Goal: Transaction & Acquisition: Book appointment/travel/reservation

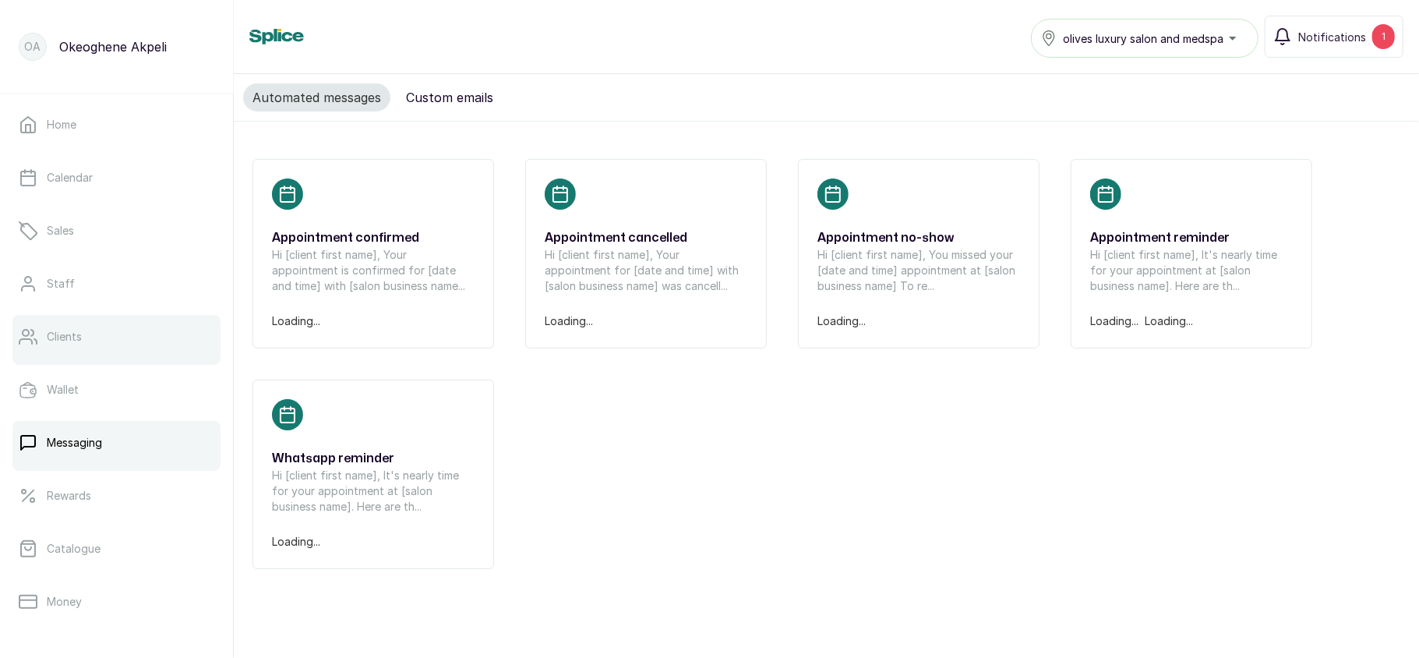
click at [86, 335] on link "Clients" at bounding box center [116, 337] width 208 height 44
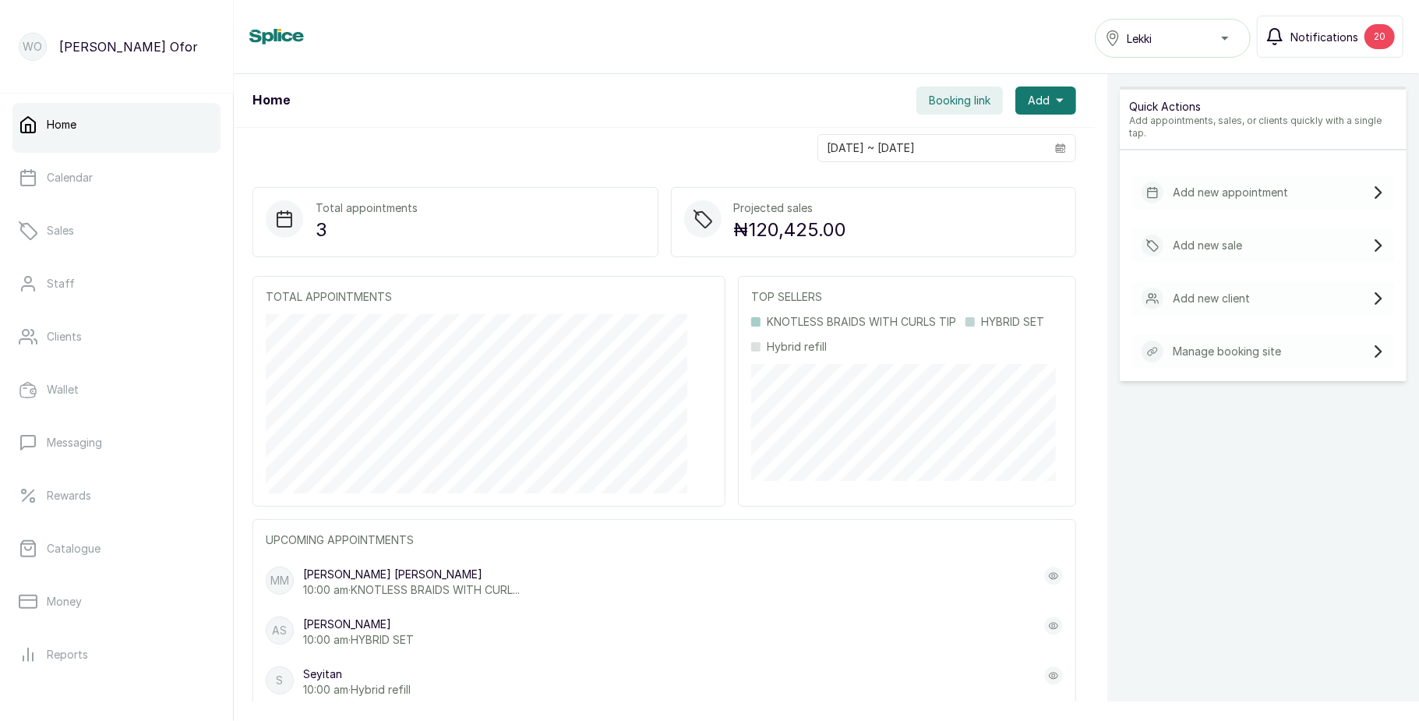
click at [1354, 30] on span "Notifications" at bounding box center [1324, 37] width 68 height 16
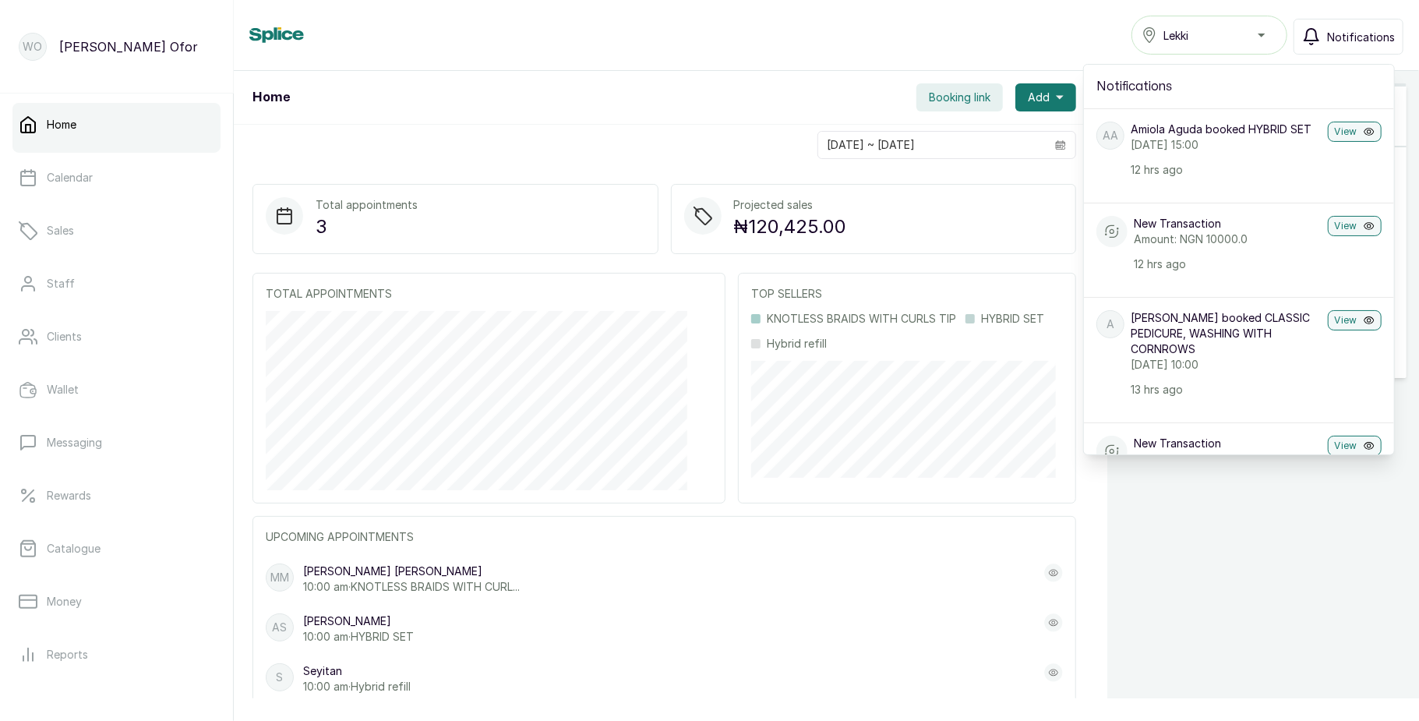
click at [1354, 30] on span "Notifications" at bounding box center [1361, 37] width 68 height 16
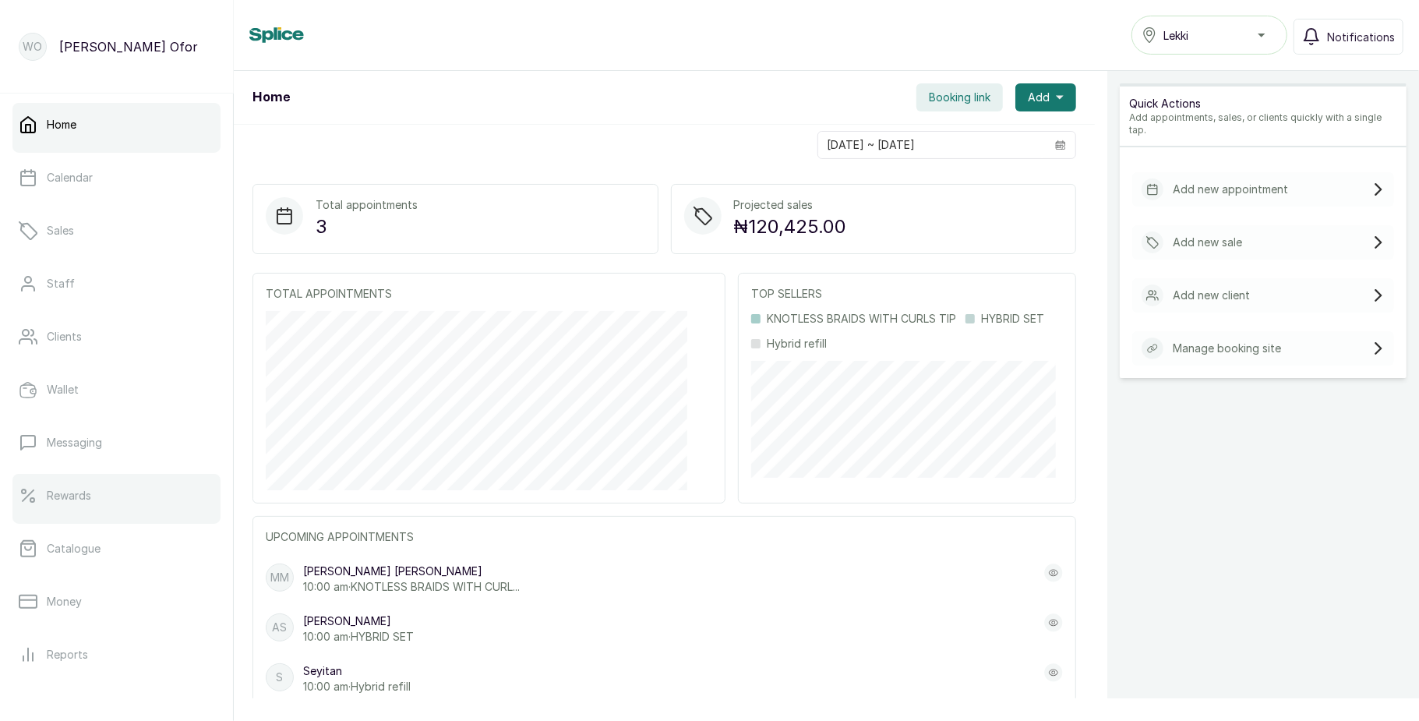
click at [97, 484] on link "Rewards" at bounding box center [116, 496] width 208 height 44
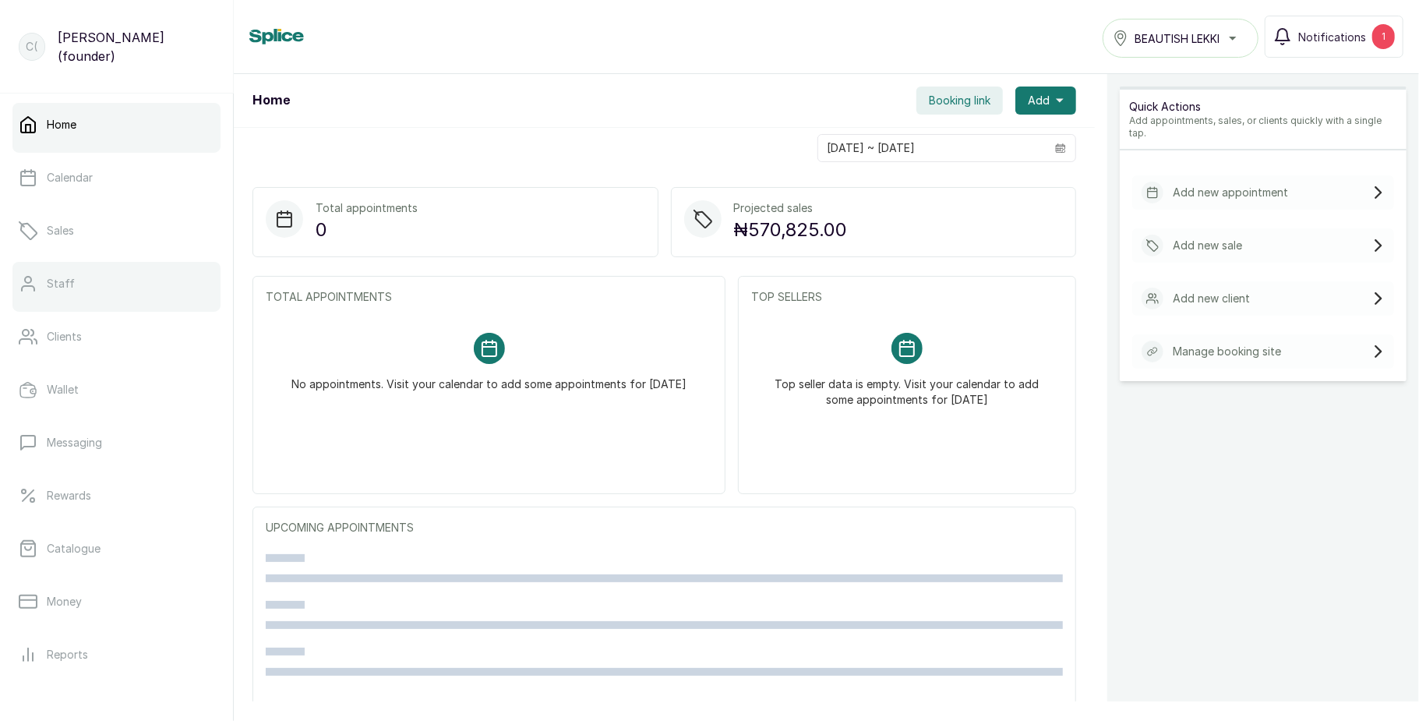
click at [104, 297] on link "Staff" at bounding box center [116, 284] width 208 height 44
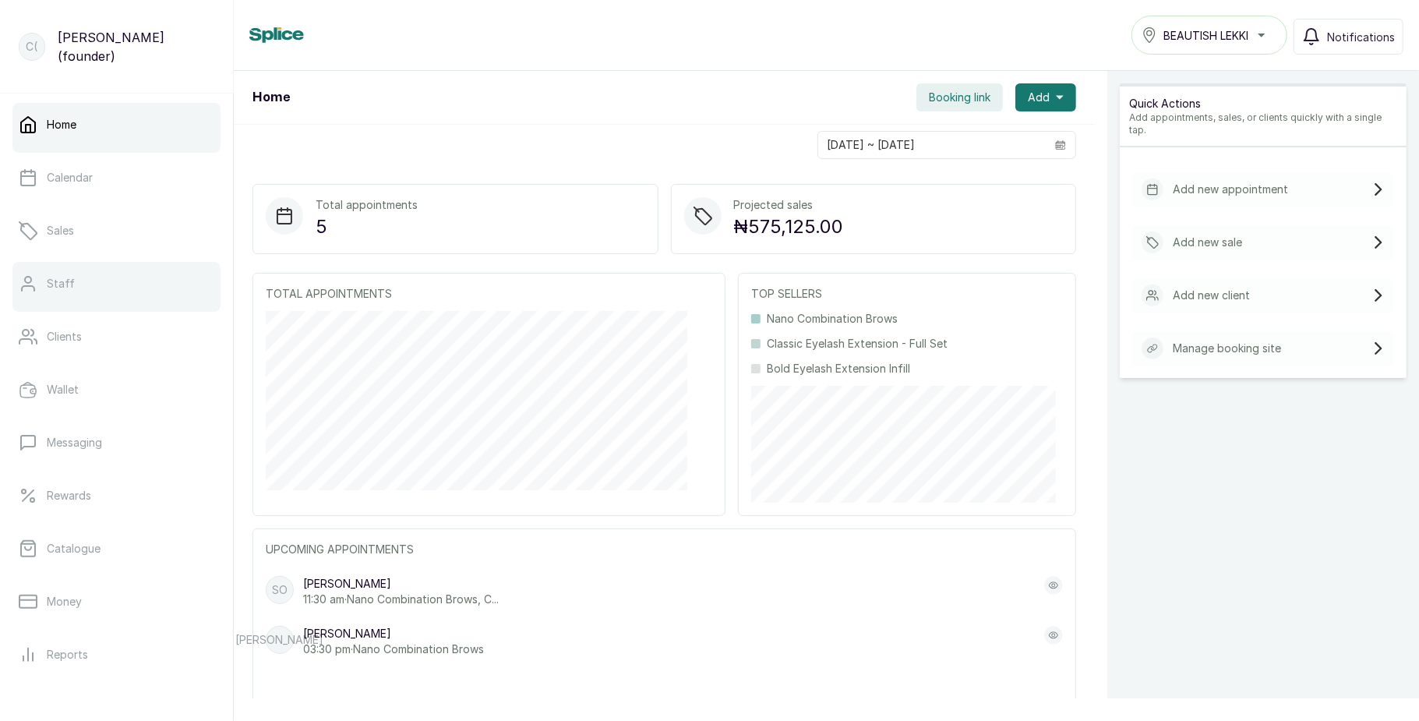
click at [95, 274] on link "Staff" at bounding box center [116, 284] width 208 height 44
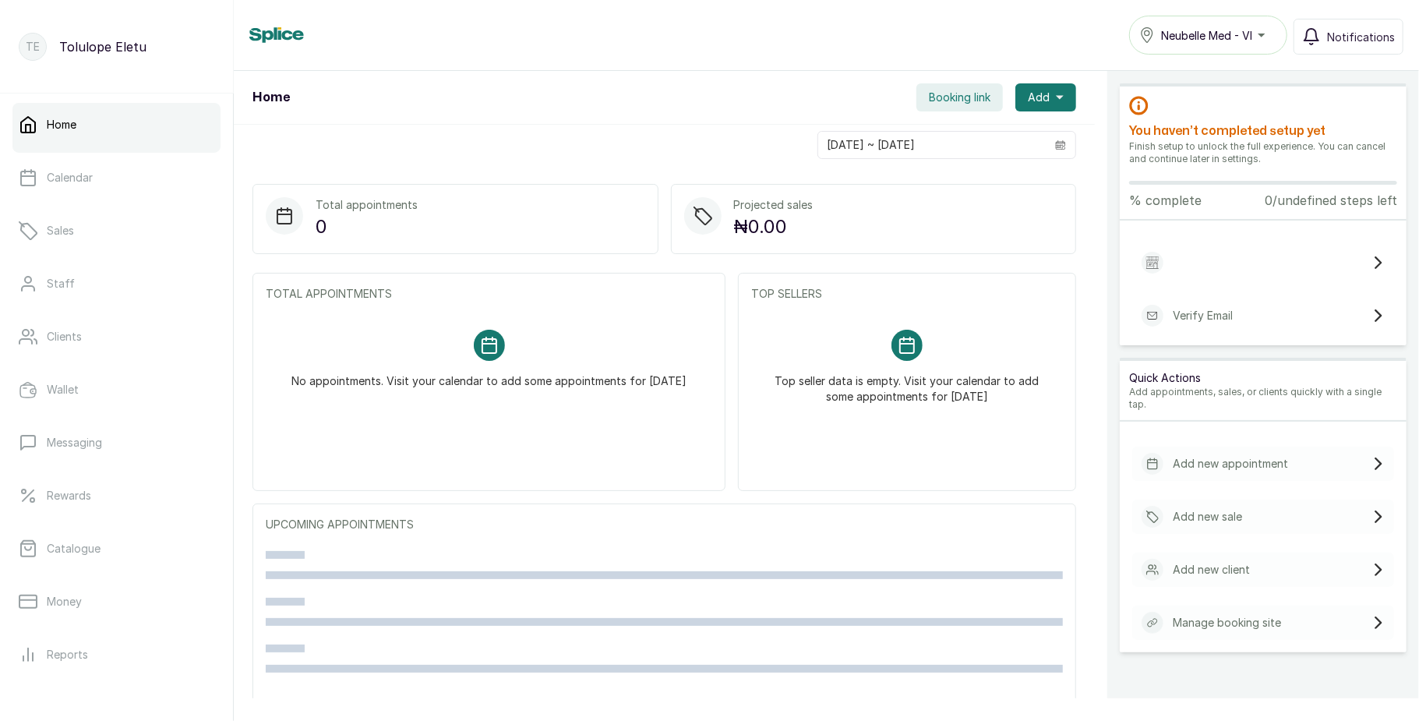
click at [937, 101] on span "Booking link" at bounding box center [960, 98] width 62 height 16
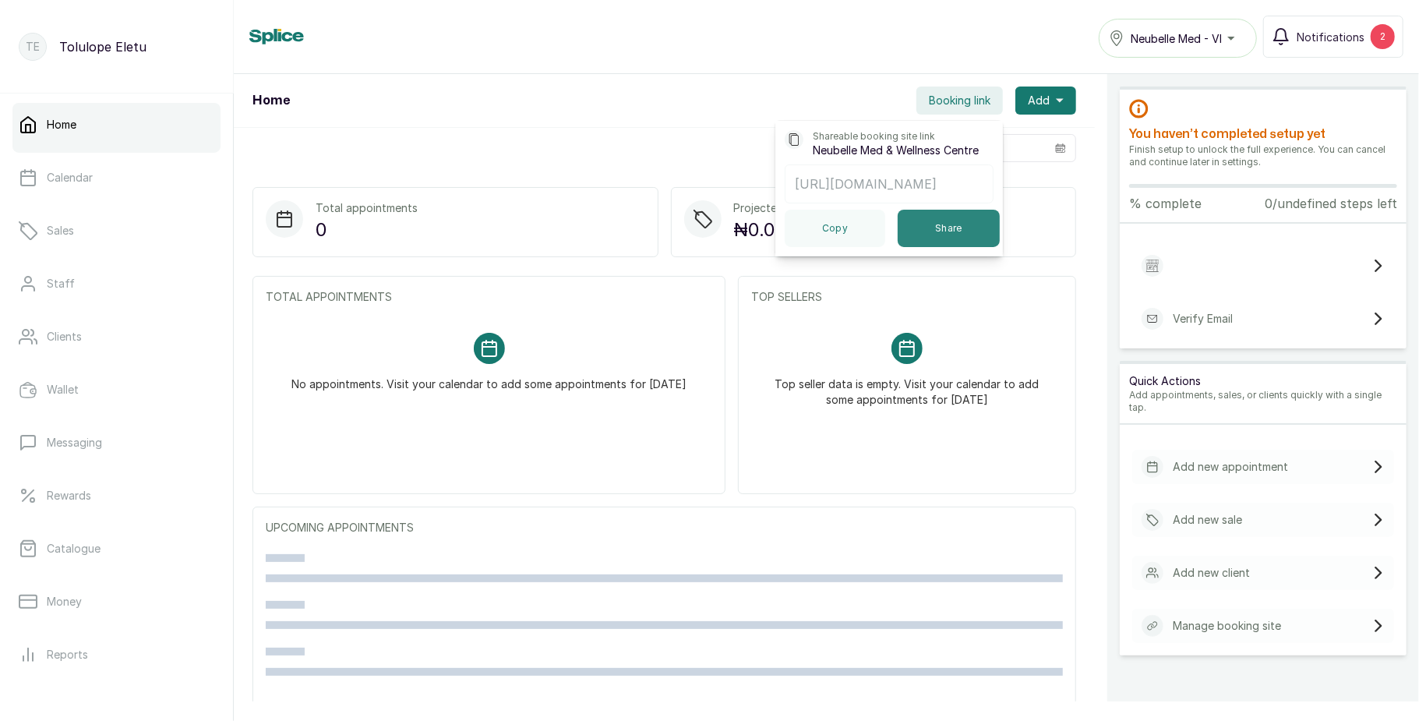
click at [936, 234] on button "Share" at bounding box center [949, 228] width 102 height 37
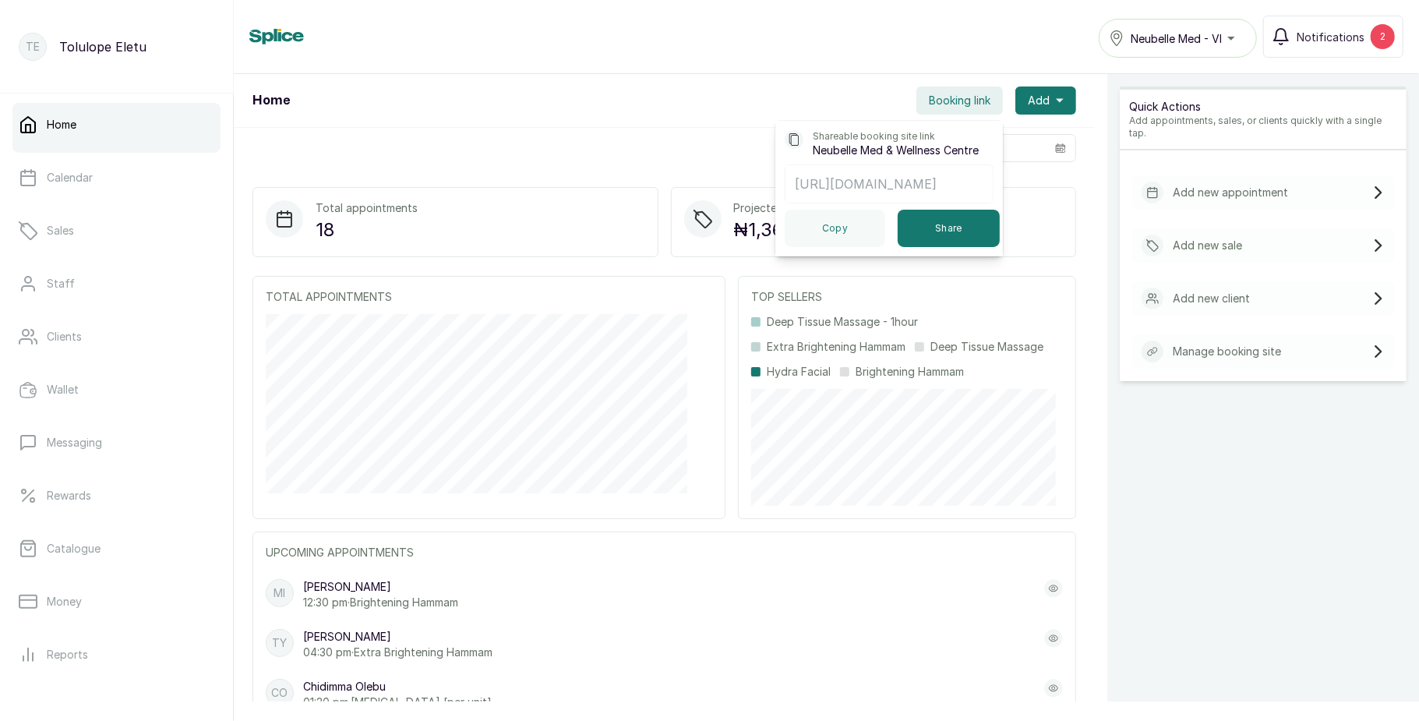
click at [616, 140] on div "[DATE] ~ [DATE]" at bounding box center [664, 148] width 861 height 41
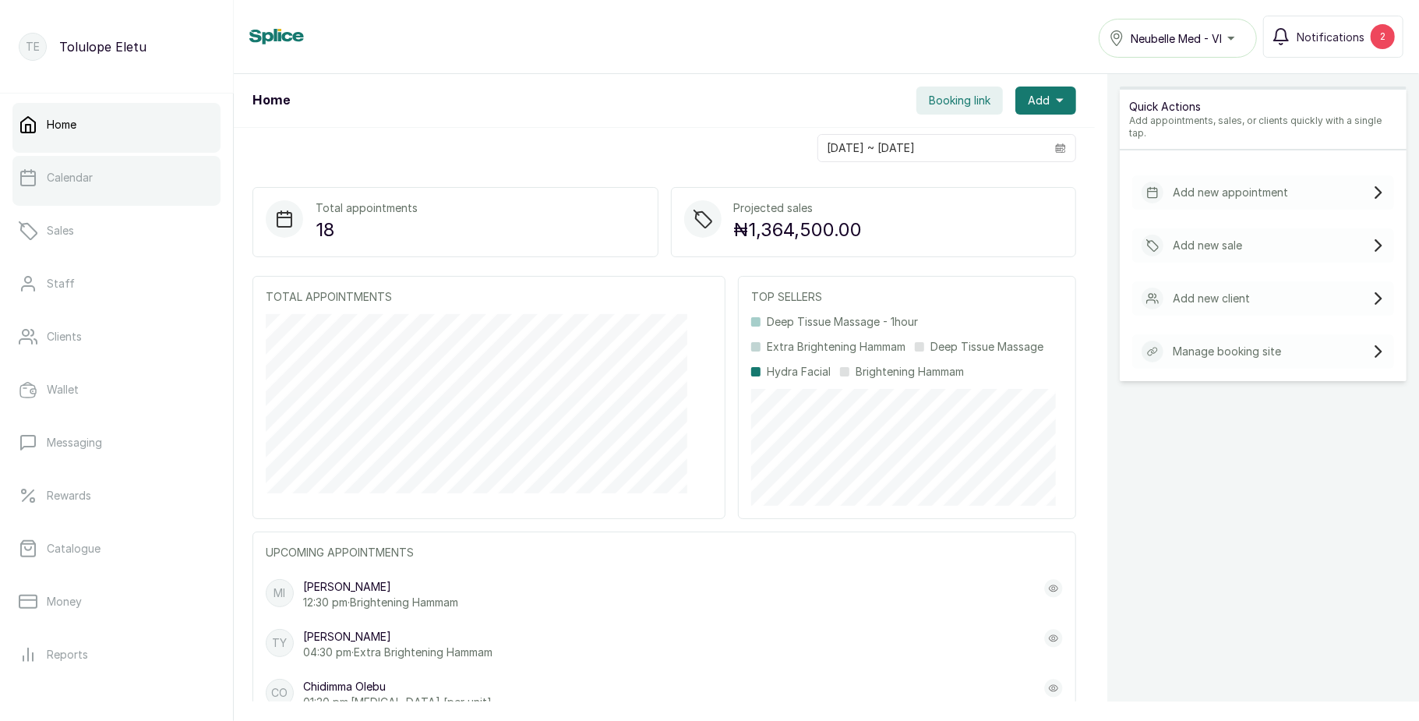
click at [132, 182] on link "Calendar" at bounding box center [116, 178] width 208 height 44
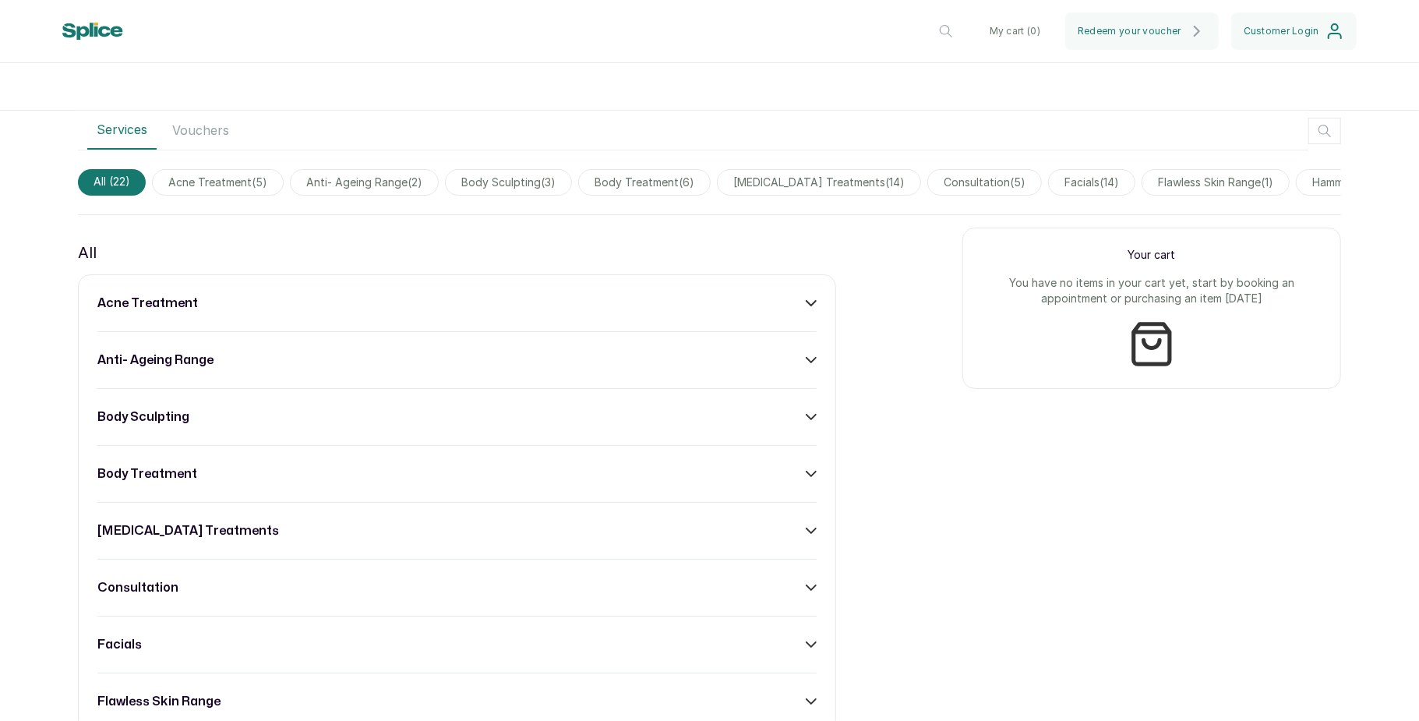
scroll to position [452, 0]
click at [785, 311] on div "acne treatment" at bounding box center [456, 301] width 719 height 19
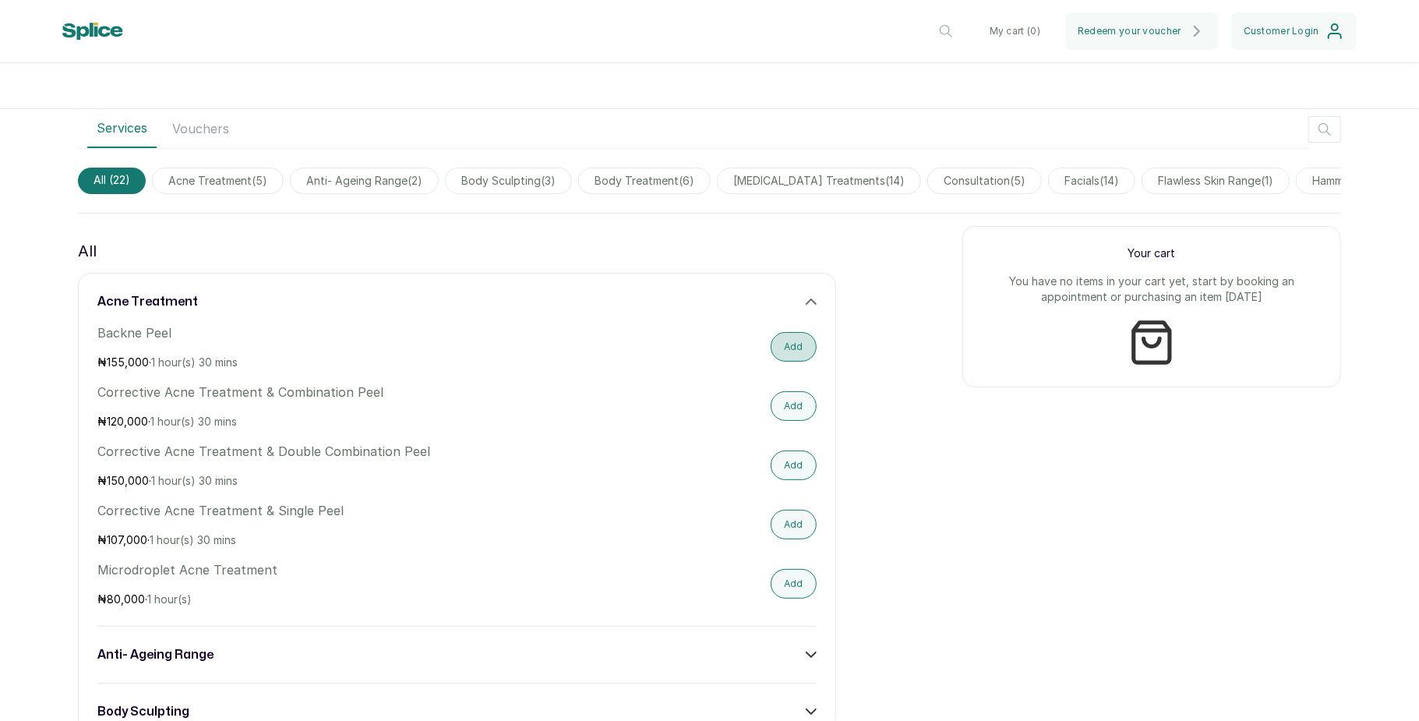
click at [789, 356] on button "Add" at bounding box center [794, 347] width 46 height 30
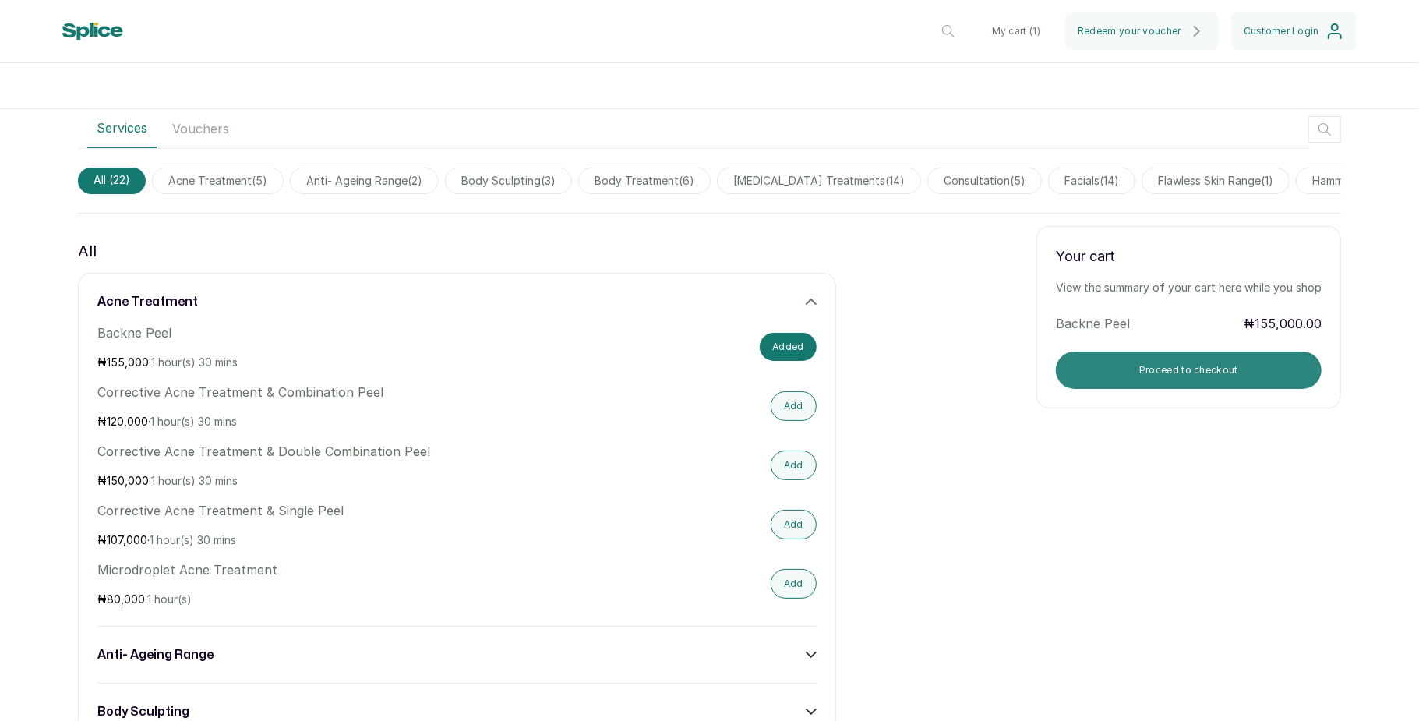
click at [1085, 382] on button "Proceed to checkout" at bounding box center [1189, 369] width 266 height 37
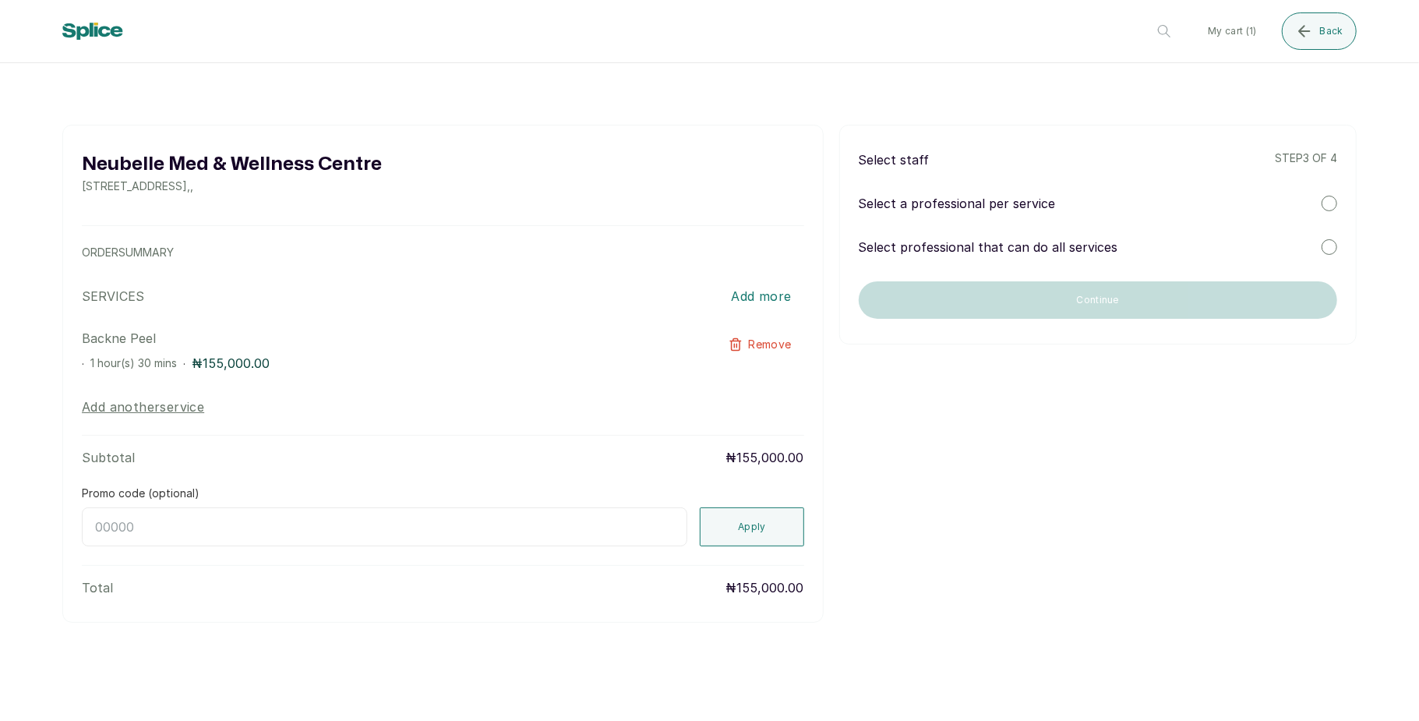
scroll to position [0, 0]
click at [1326, 203] on div at bounding box center [1330, 204] width 16 height 16
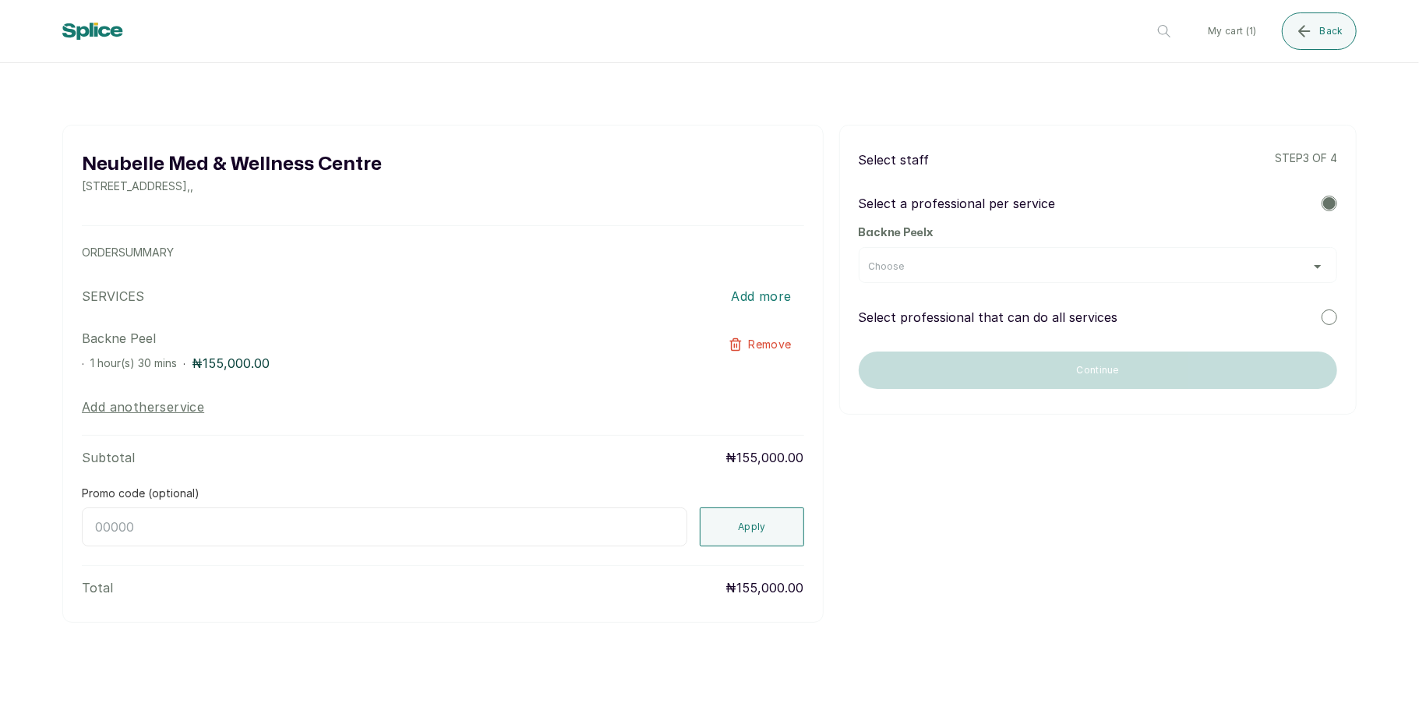
click at [1298, 274] on div "Choose" at bounding box center [1098, 265] width 478 height 36
click at [1311, 265] on div "Choose" at bounding box center [1098, 266] width 458 height 12
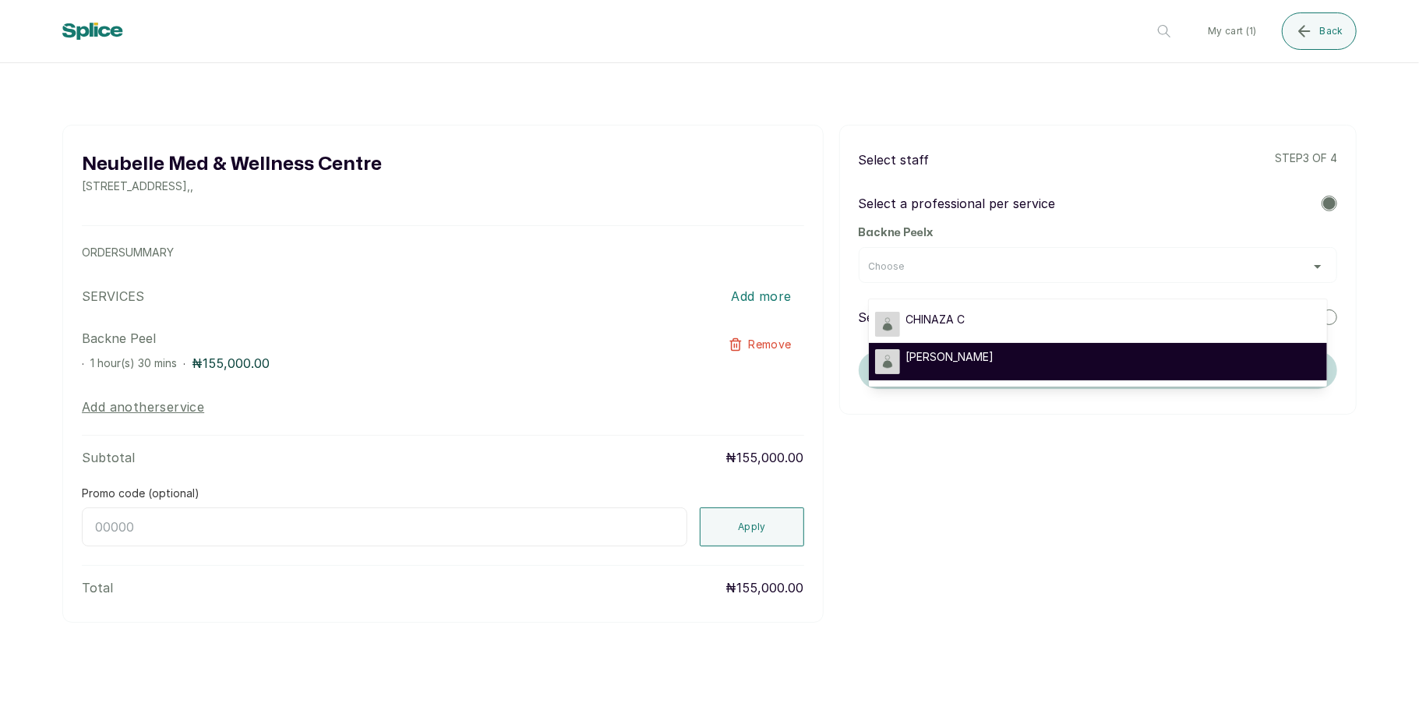
click at [977, 353] on div "GRACE G" at bounding box center [1098, 361] width 446 height 25
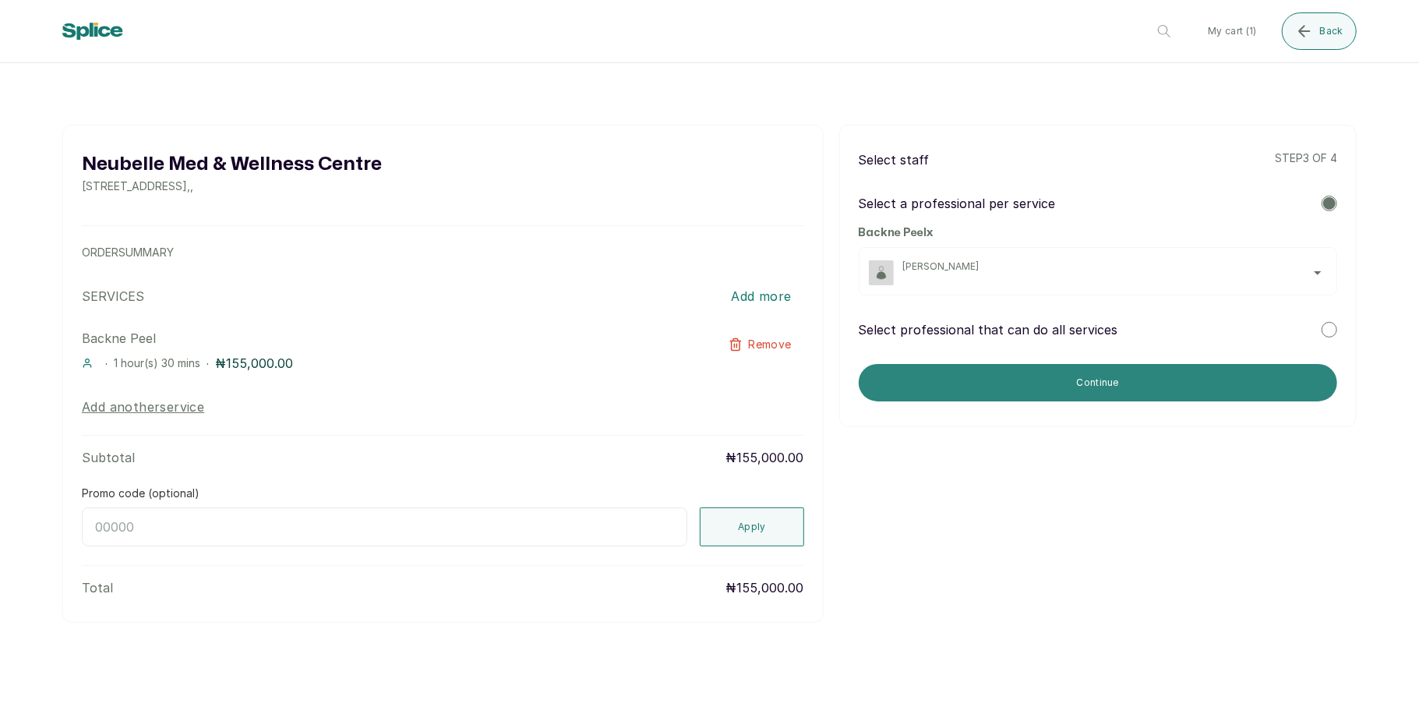
click at [1032, 371] on button "Continue" at bounding box center [1098, 382] width 478 height 37
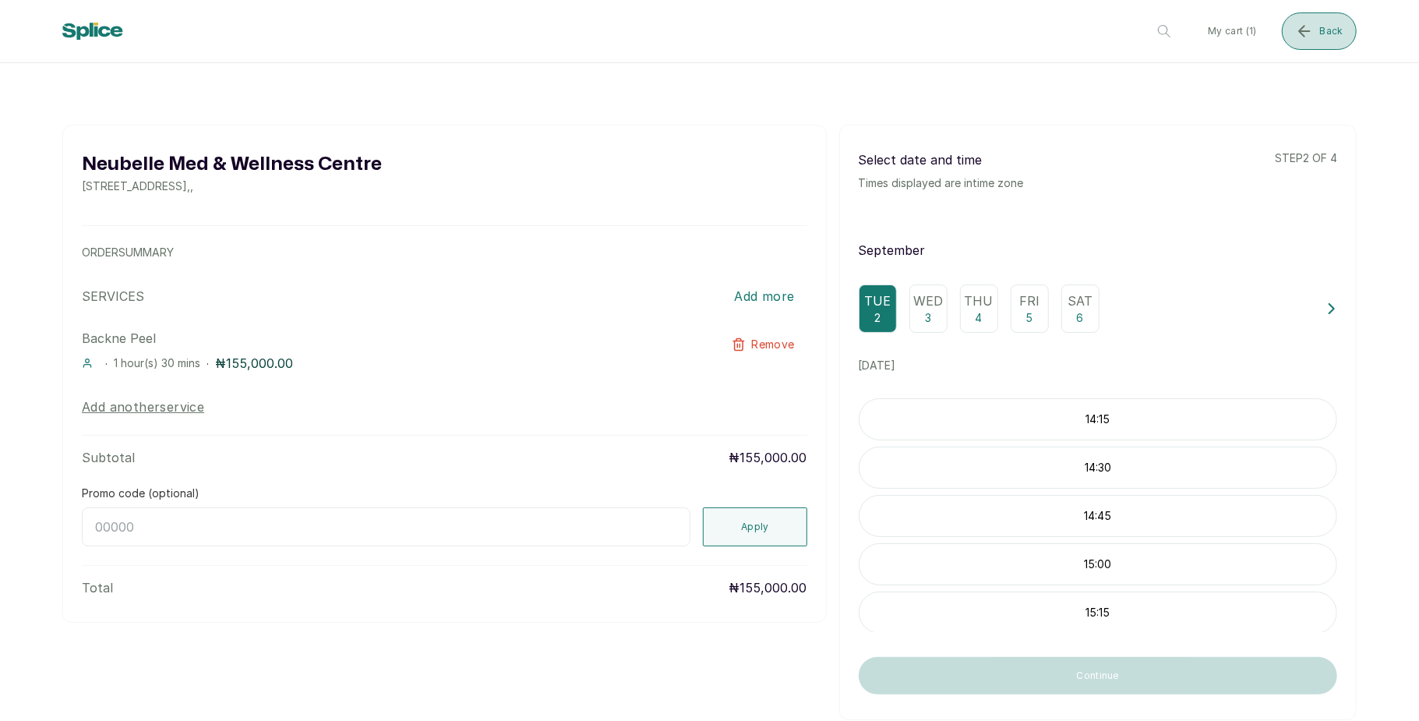
click at [1304, 36] on icon "submit" at bounding box center [1304, 31] width 19 height 19
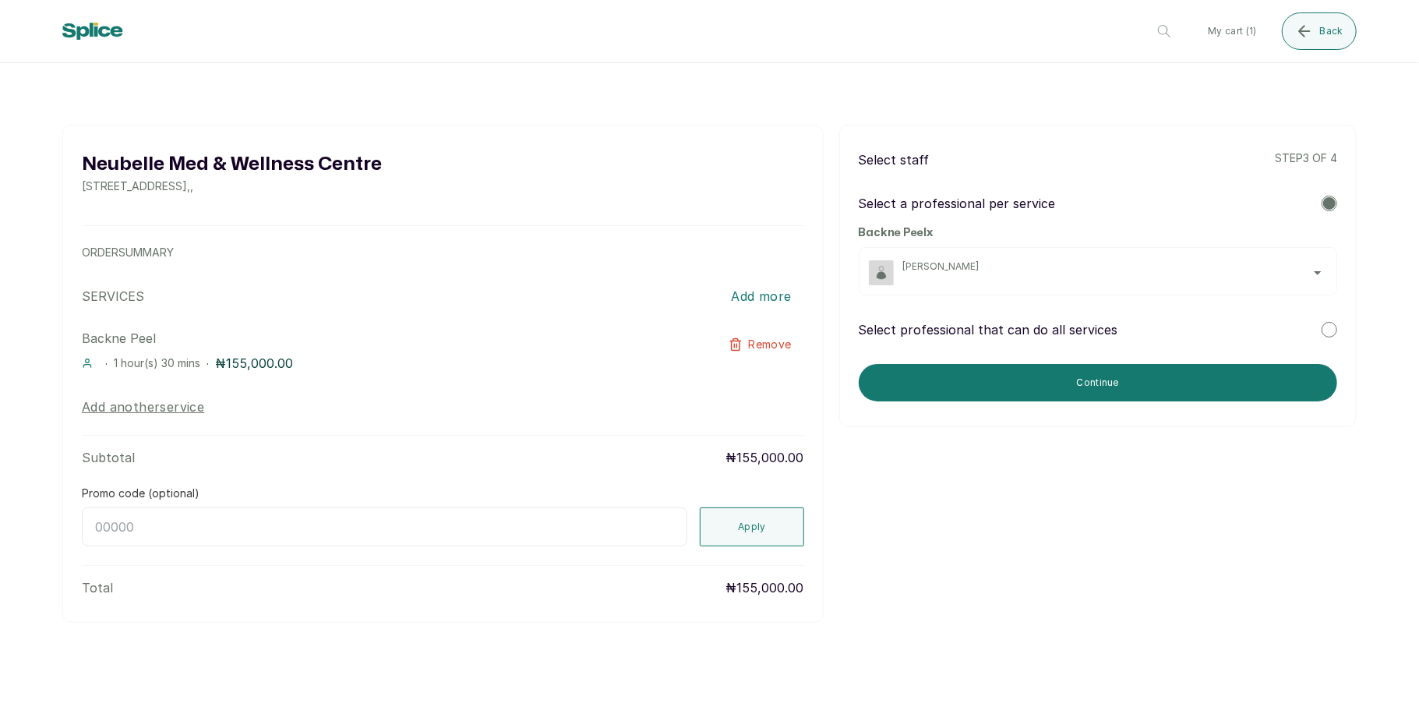
click at [751, 337] on span "Remove" at bounding box center [770, 345] width 43 height 16
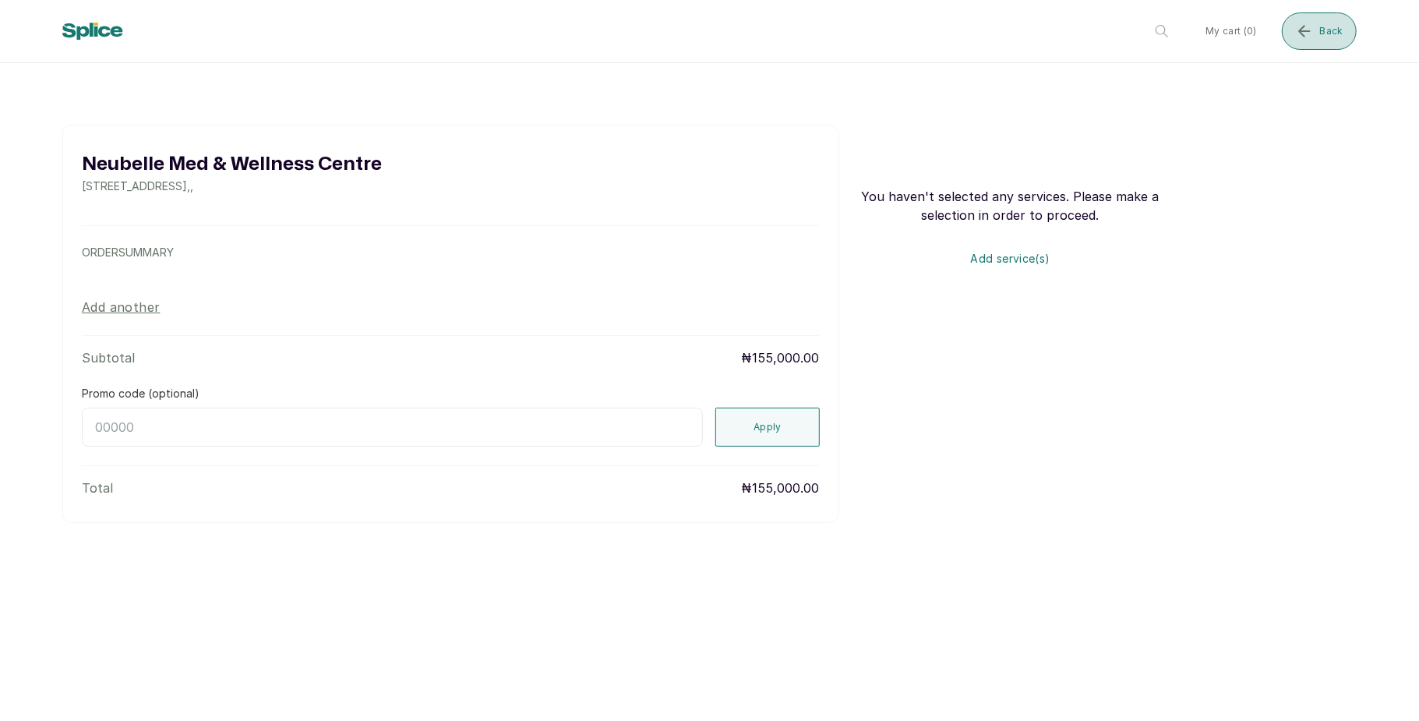
click at [1316, 35] on button "Back" at bounding box center [1319, 30] width 75 height 37
click at [1004, 262] on button "Add service(s)" at bounding box center [1011, 258] width 312 height 31
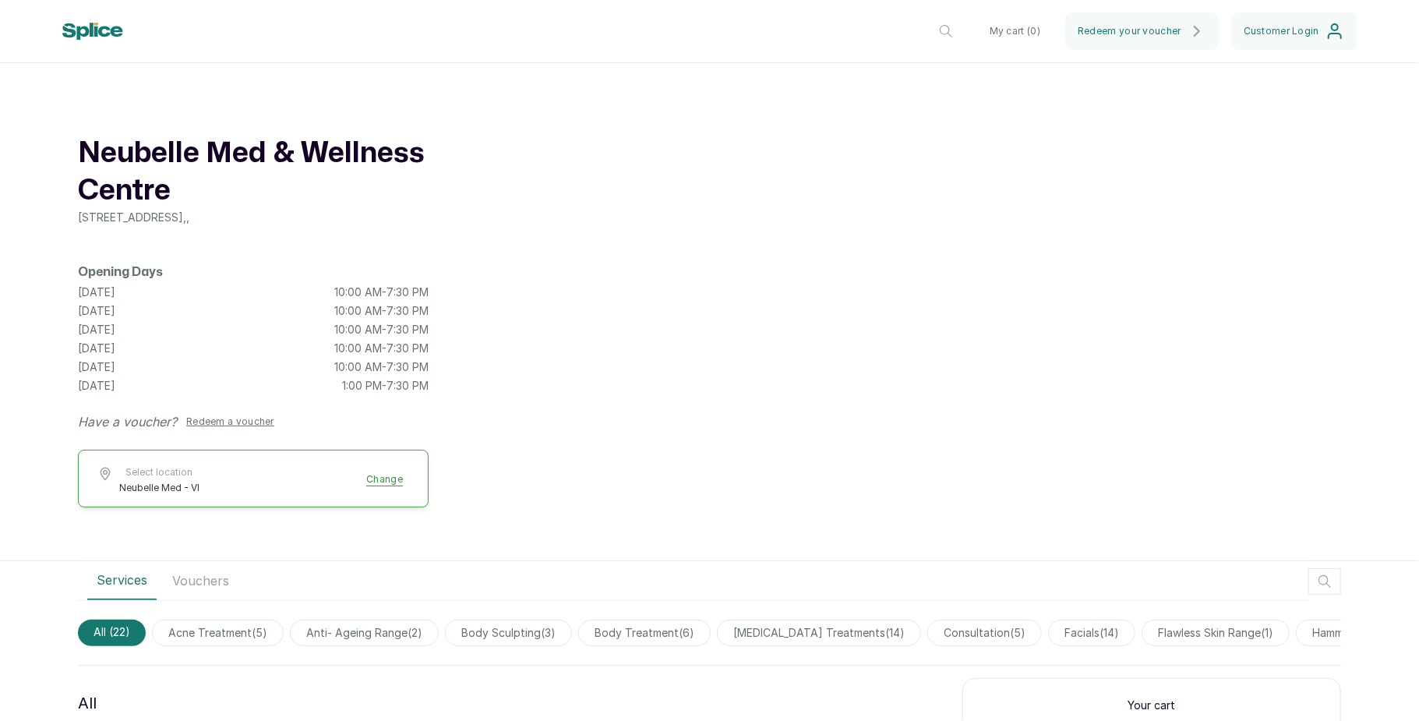
click at [951, 29] on icon "button" at bounding box center [946, 31] width 19 height 19
click at [890, 44] on input "text" at bounding box center [845, 31] width 238 height 39
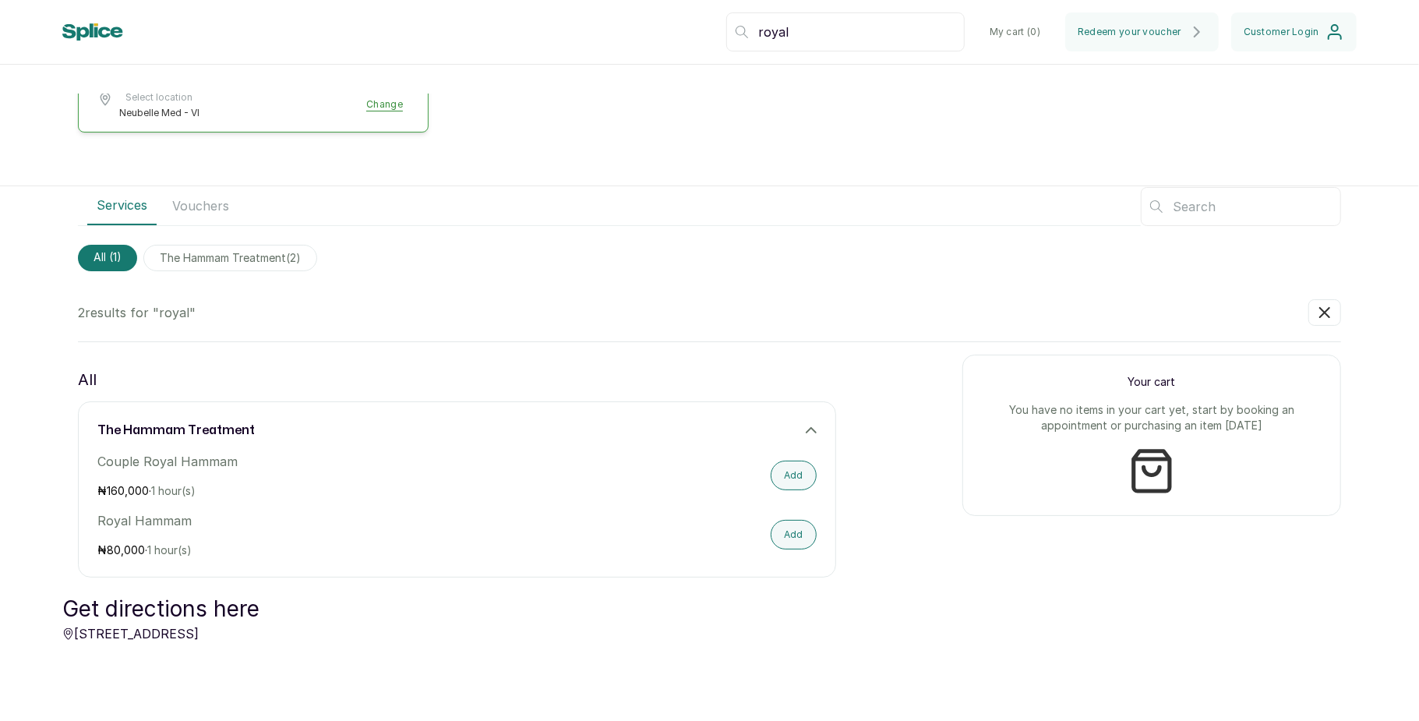
scroll to position [376, 0]
type input "royal"
click at [771, 536] on button "Add" at bounding box center [794, 534] width 46 height 30
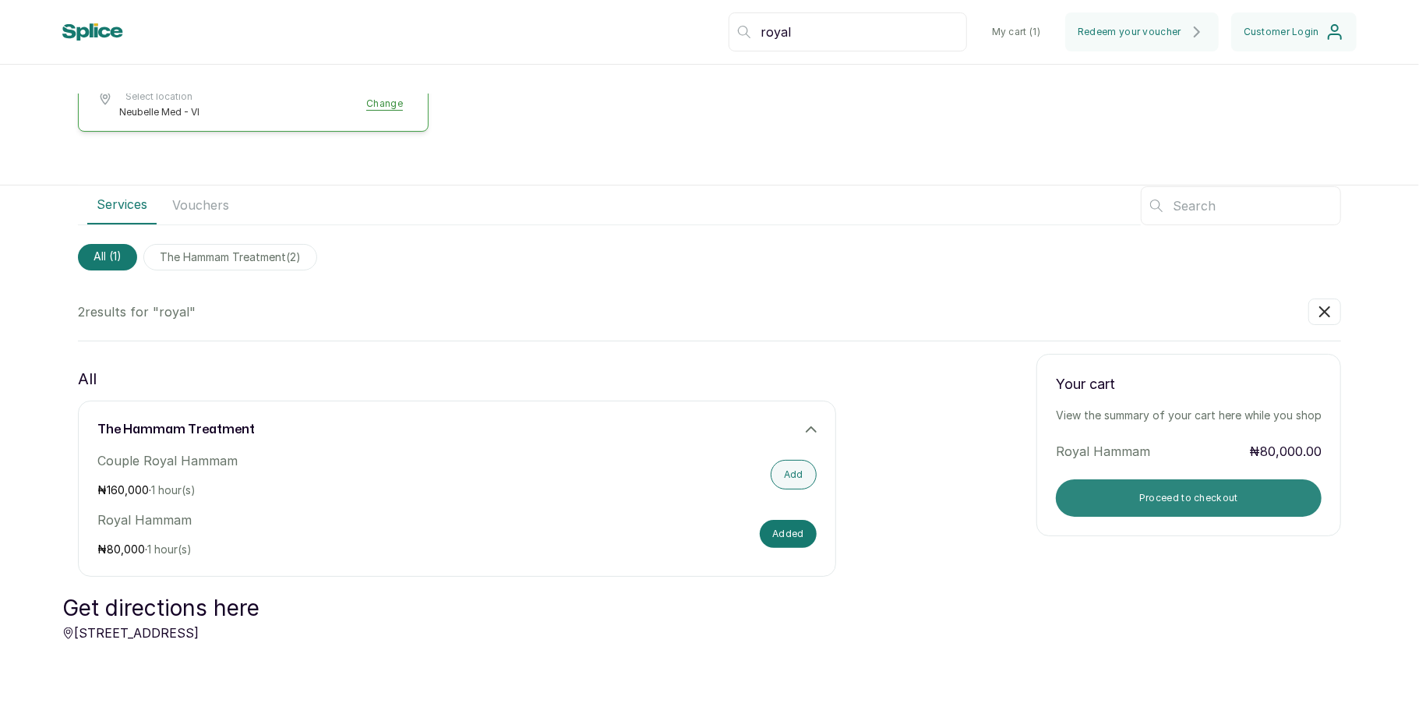
click at [1117, 497] on button "Proceed to checkout" at bounding box center [1189, 497] width 266 height 37
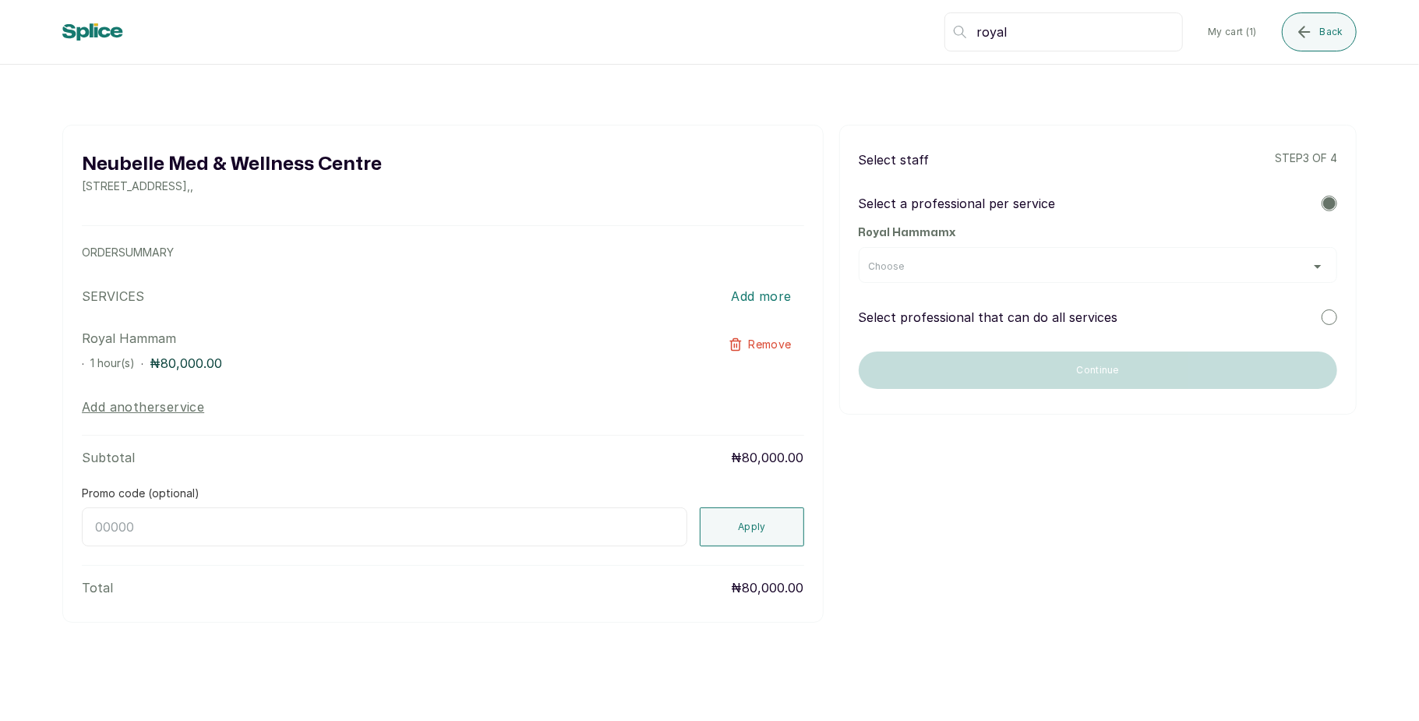
scroll to position [0, 0]
click at [1289, 273] on div "Choose" at bounding box center [1098, 265] width 478 height 36
click at [1292, 260] on div "Choose" at bounding box center [1098, 266] width 458 height 12
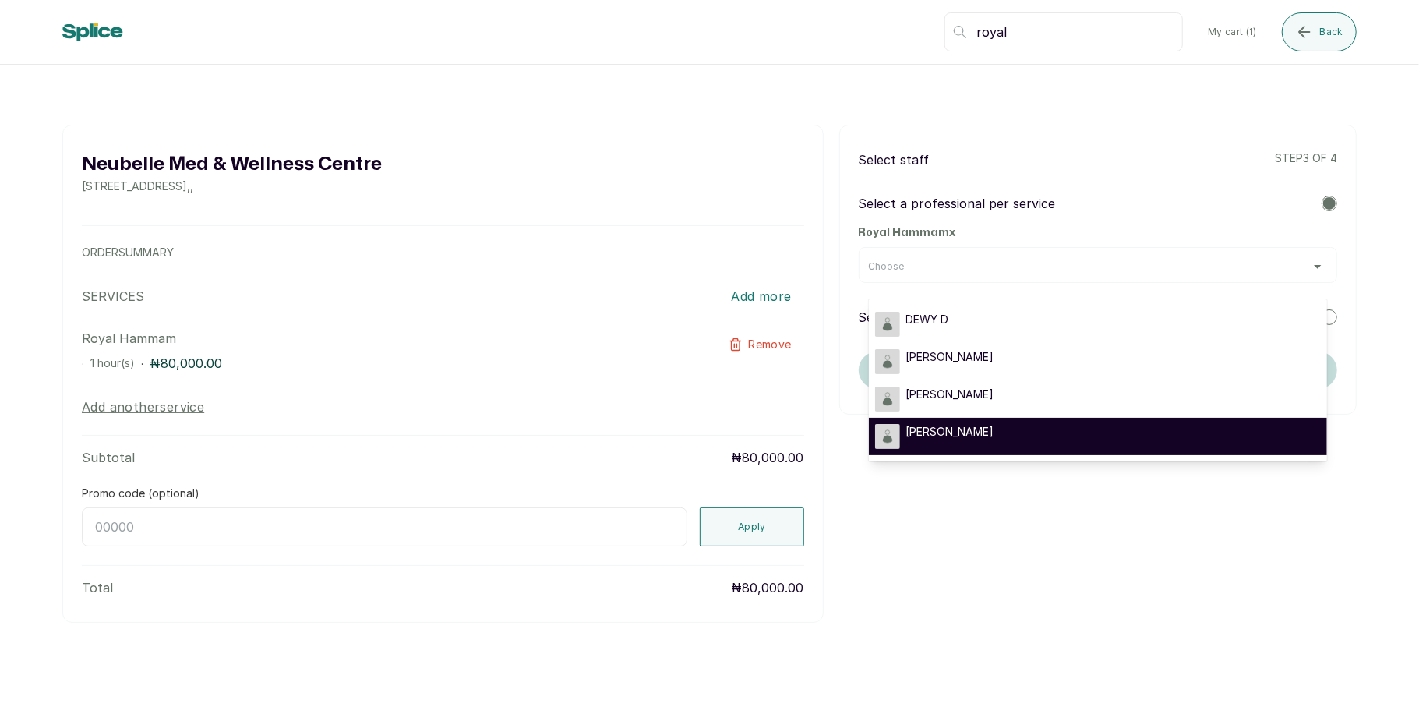
click at [1014, 428] on div "SARAH S" at bounding box center [1098, 436] width 446 height 25
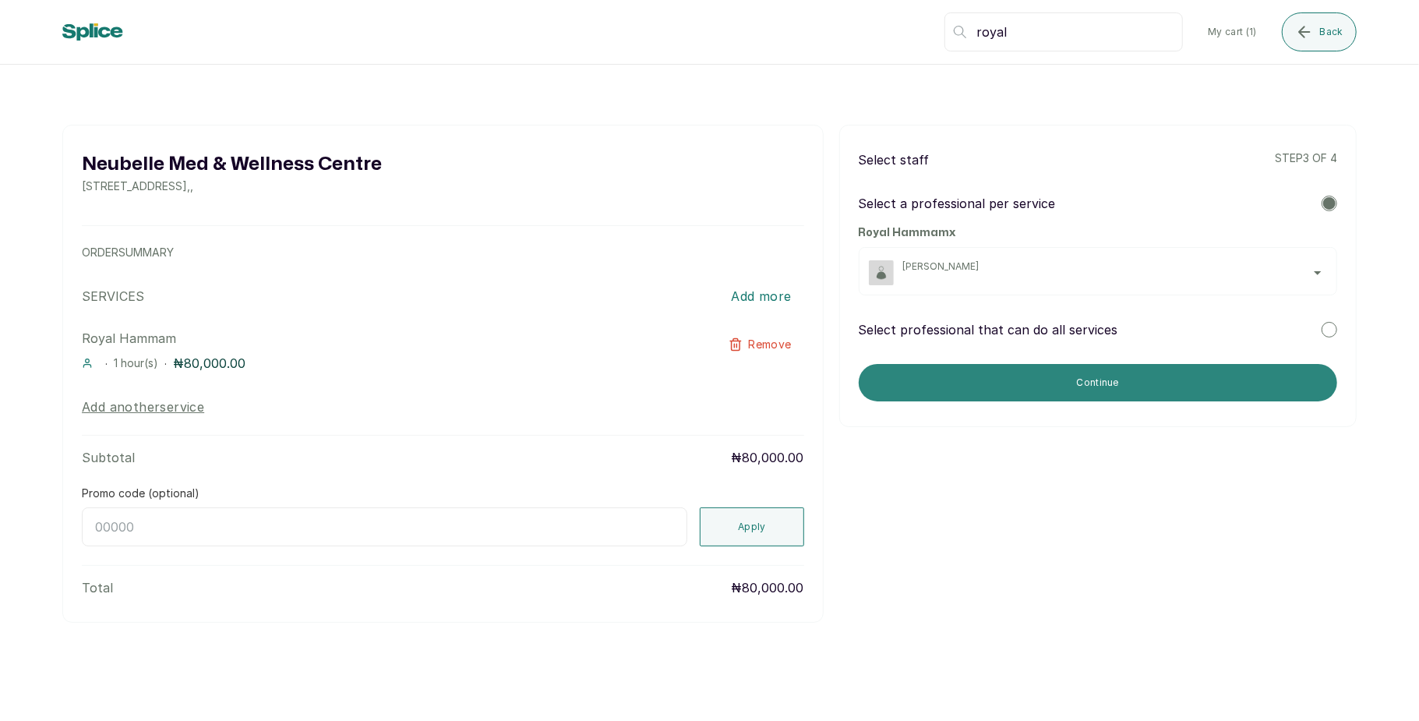
click at [1092, 376] on button "Continue" at bounding box center [1098, 382] width 478 height 37
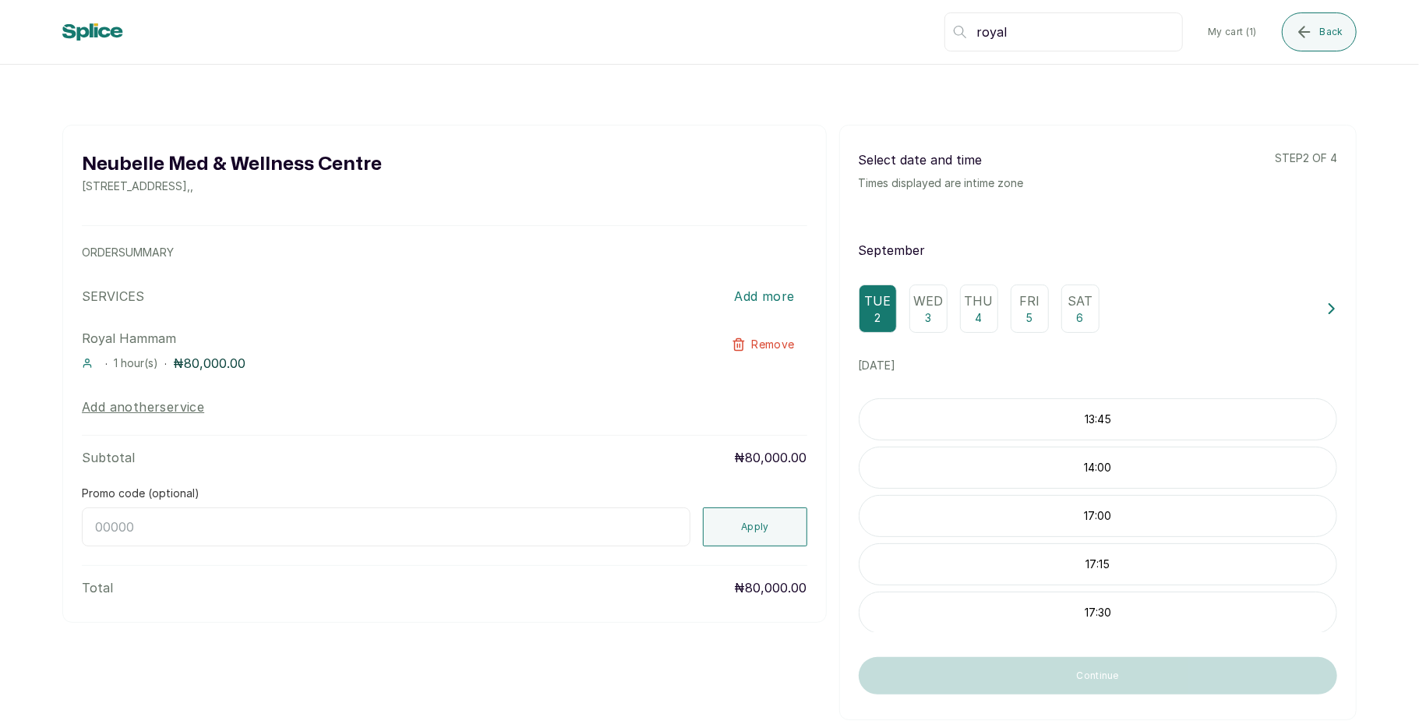
click at [1091, 427] on p "13:45" at bounding box center [1098, 419] width 477 height 16
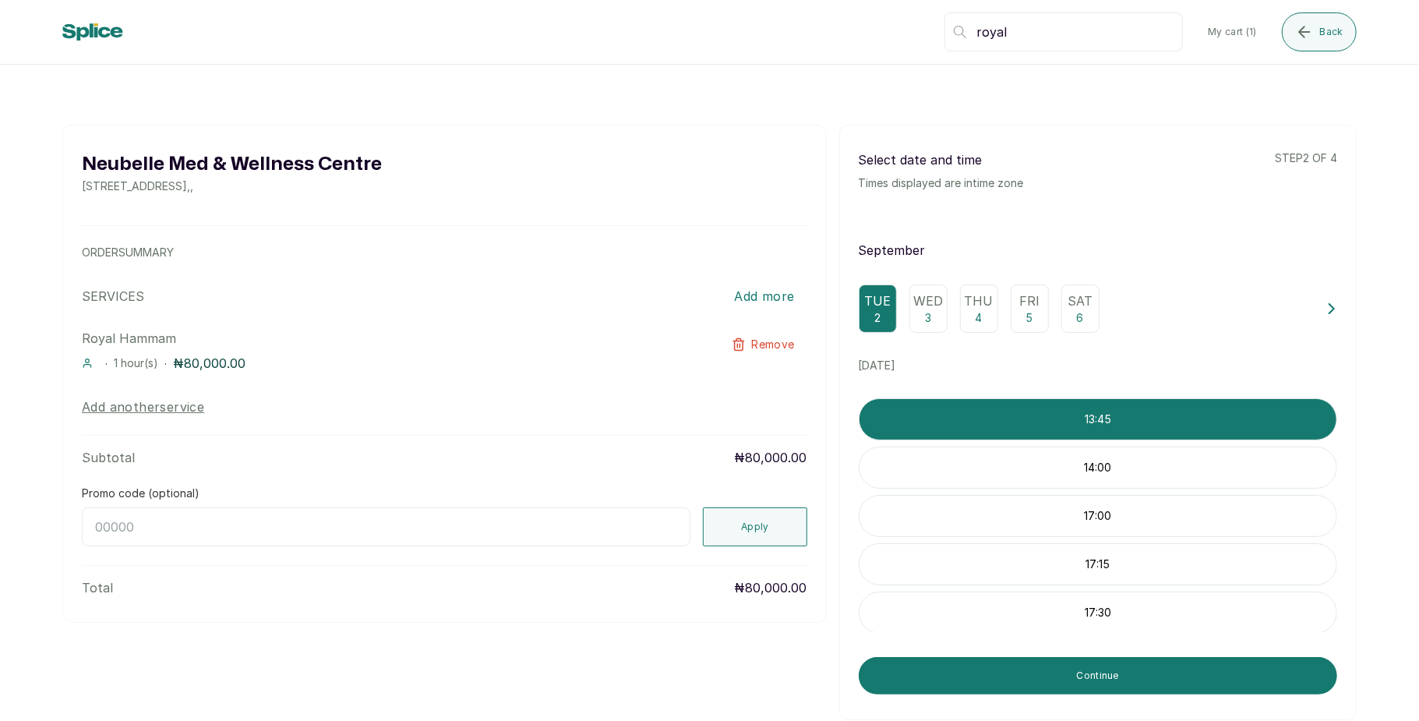
click at [913, 299] on p "Wed" at bounding box center [928, 300] width 30 height 19
click at [918, 307] on p "Wed" at bounding box center [928, 300] width 30 height 19
